Goal: Information Seeking & Learning: Find specific fact

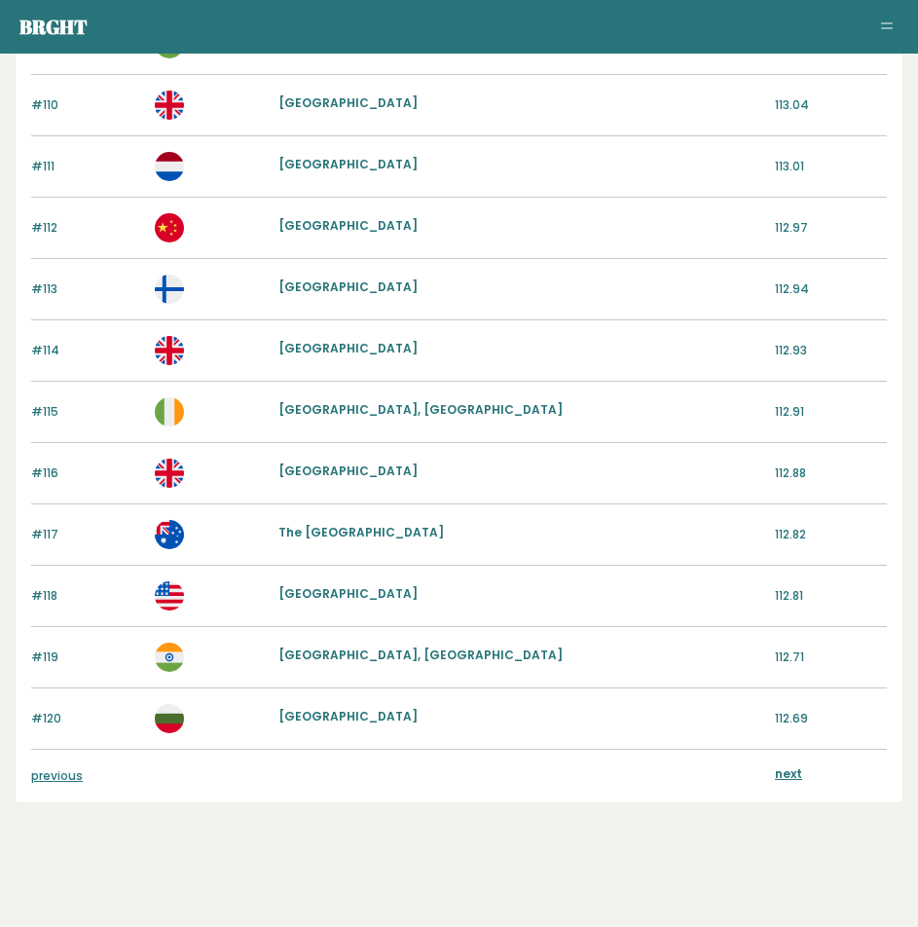
scroll to position [1937, 0]
click at [65, 778] on link "previous" at bounding box center [57, 774] width 52 height 17
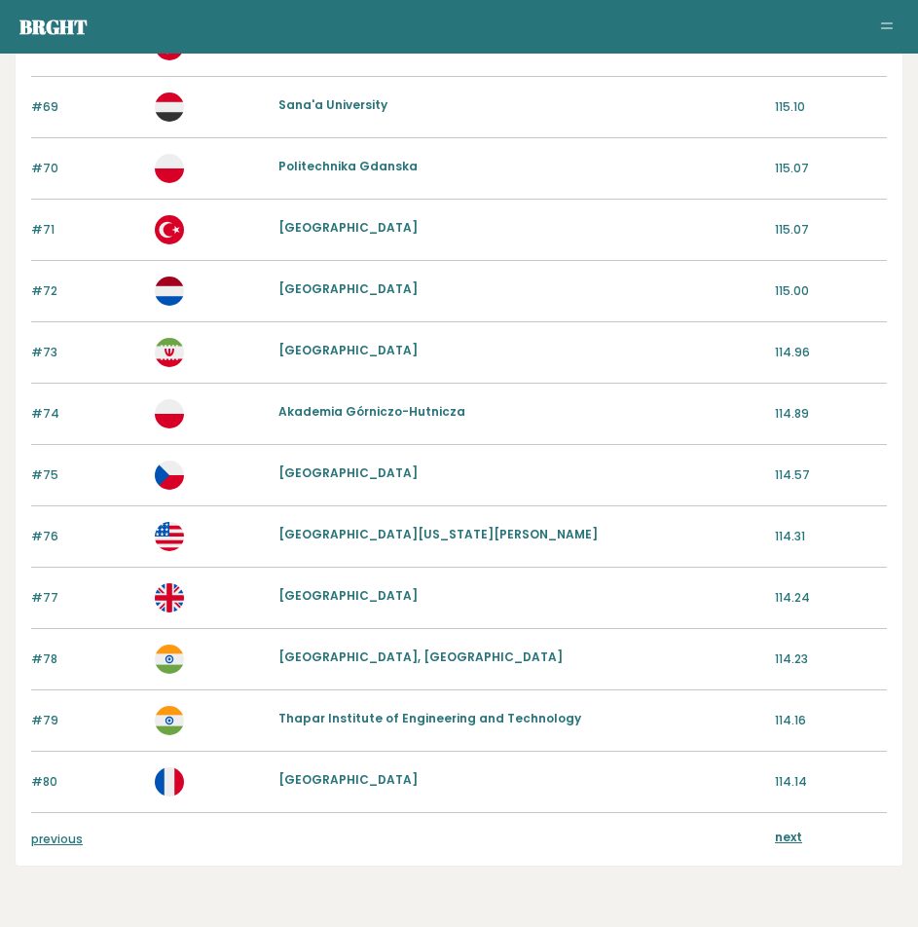
scroll to position [1937, 0]
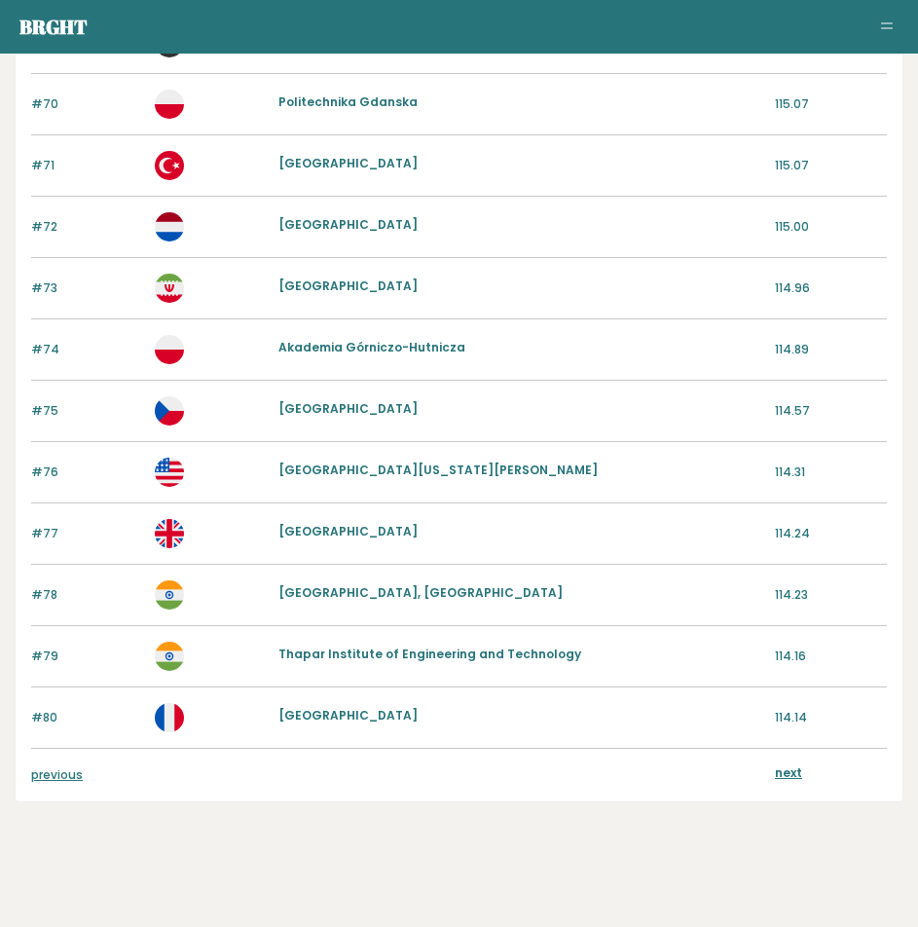
click at [61, 775] on link "previous" at bounding box center [57, 774] width 52 height 17
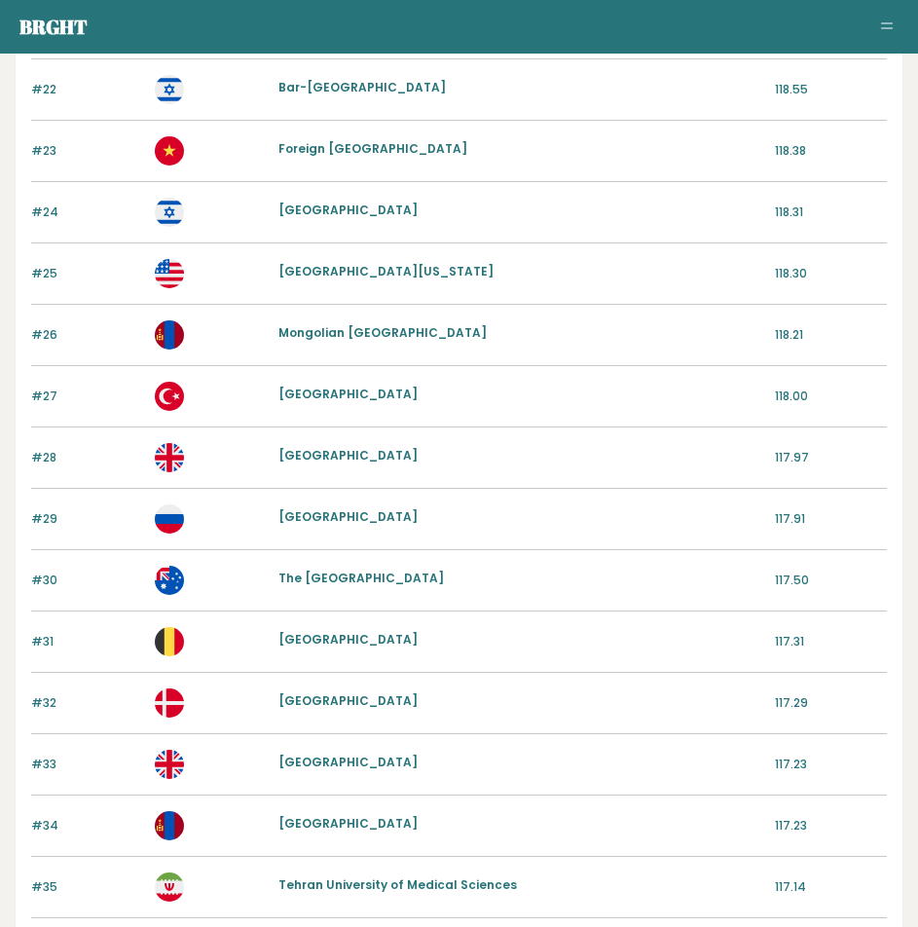
scroll to position [1937, 0]
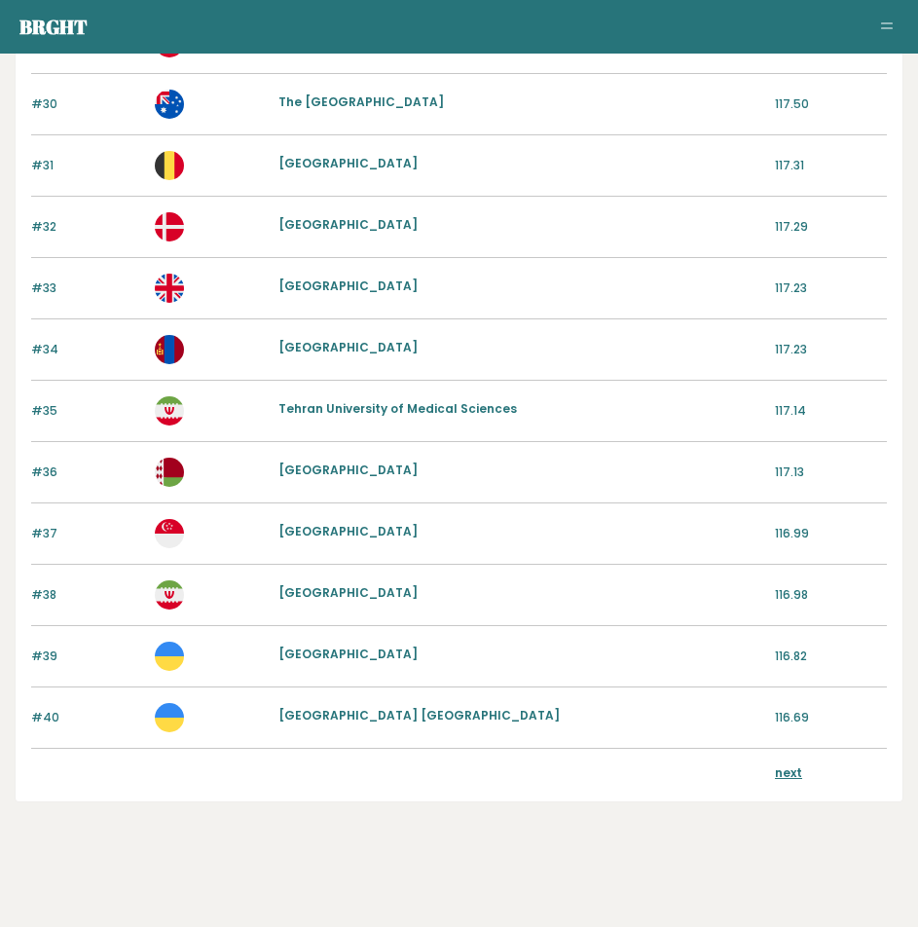
click at [376, 536] on link "Nanyang Technological University" at bounding box center [348, 531] width 139 height 17
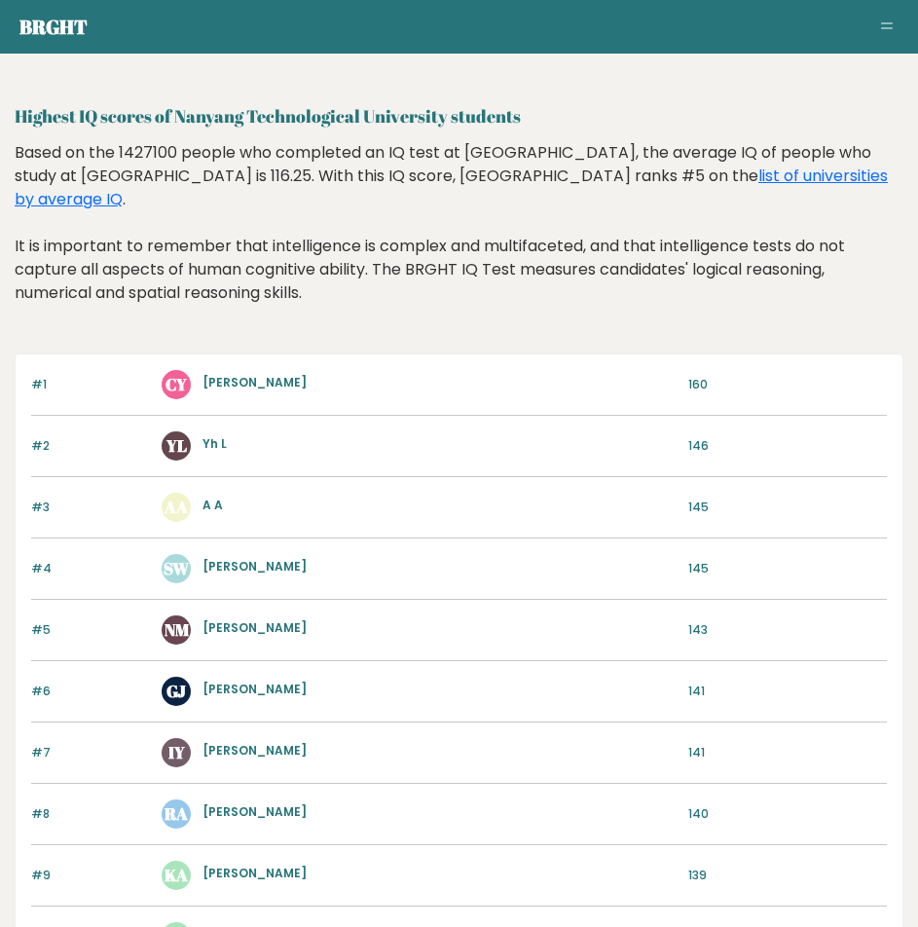
click at [212, 118] on h2 "Highest IQ scores of Nanyang Technological University students" at bounding box center [459, 116] width 889 height 26
drag, startPoint x: 212, startPoint y: 118, endPoint x: 364, endPoint y: 120, distance: 151.9
click at [364, 120] on h2 "Highest IQ scores of Nanyang Technological University students" at bounding box center [459, 116] width 889 height 26
click at [365, 120] on h2 "Highest IQ scores of Nanyang Technological University students" at bounding box center [459, 116] width 889 height 26
click at [221, 114] on h2 "Highest IQ scores of Nanyang Technological University students" at bounding box center [459, 116] width 889 height 26
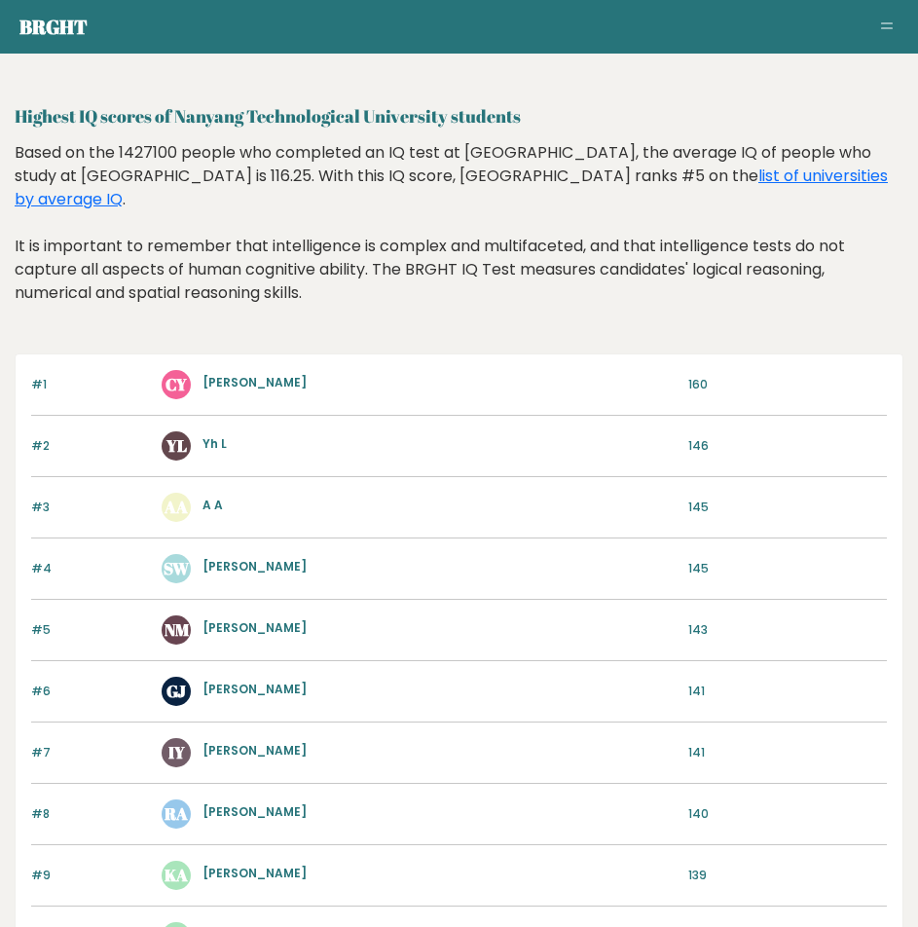
drag, startPoint x: 221, startPoint y: 114, endPoint x: 374, endPoint y: 121, distance: 153.0
click at [374, 121] on h2 "Highest IQ scores of Nanyang Technological University students" at bounding box center [459, 116] width 889 height 26
copy h2 "[GEOGRAPHIC_DATA]"
